Goal: Register for event/course

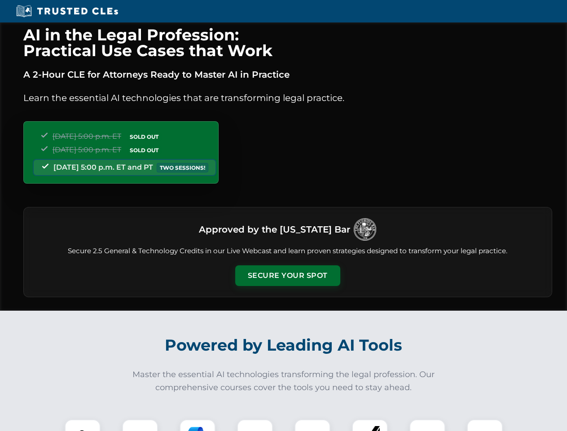
click at [287, 276] on button "Secure Your Spot" at bounding box center [287, 275] width 105 height 21
click at [83, 425] on img at bounding box center [83, 437] width 26 height 26
